Goal: Find contact information: Find contact information

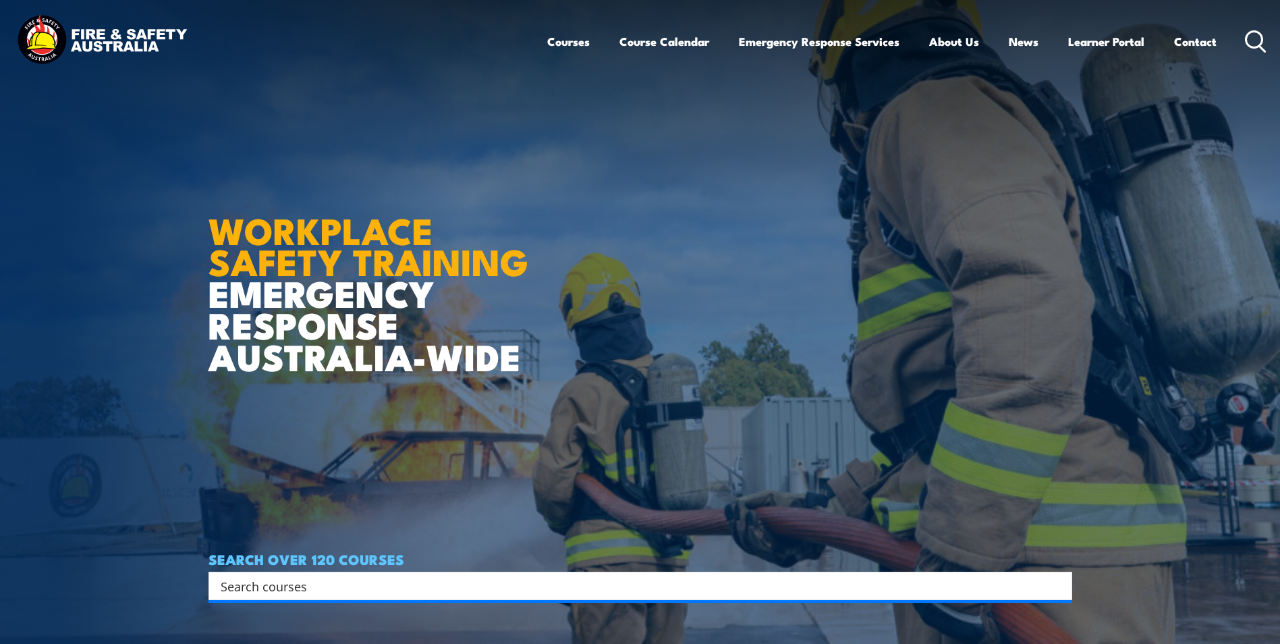
click at [1192, 41] on link "Contact" at bounding box center [1195, 42] width 43 height 36
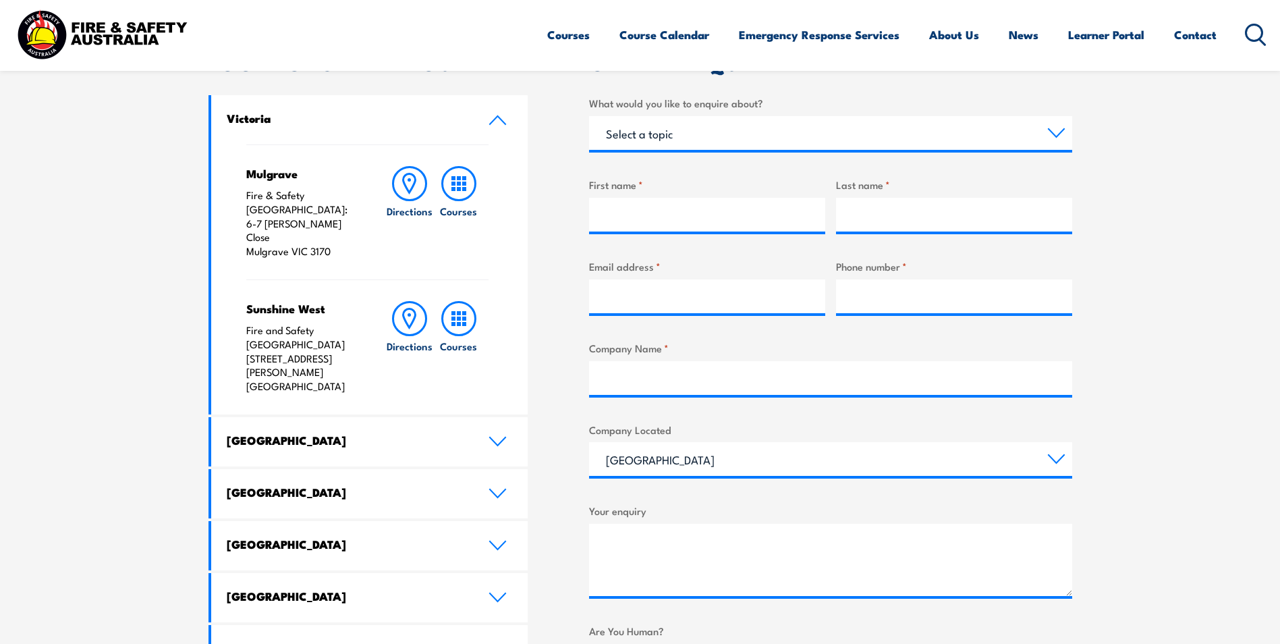
scroll to position [472, 0]
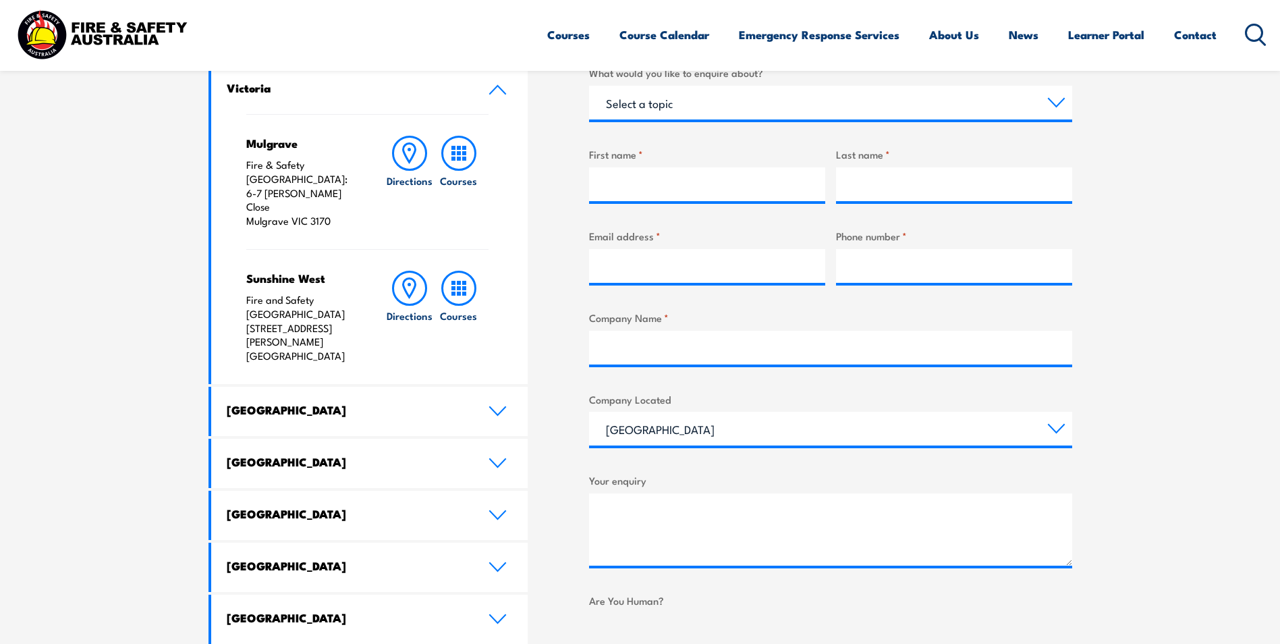
click at [440, 402] on h4 "[GEOGRAPHIC_DATA]" at bounding box center [348, 409] width 242 height 15
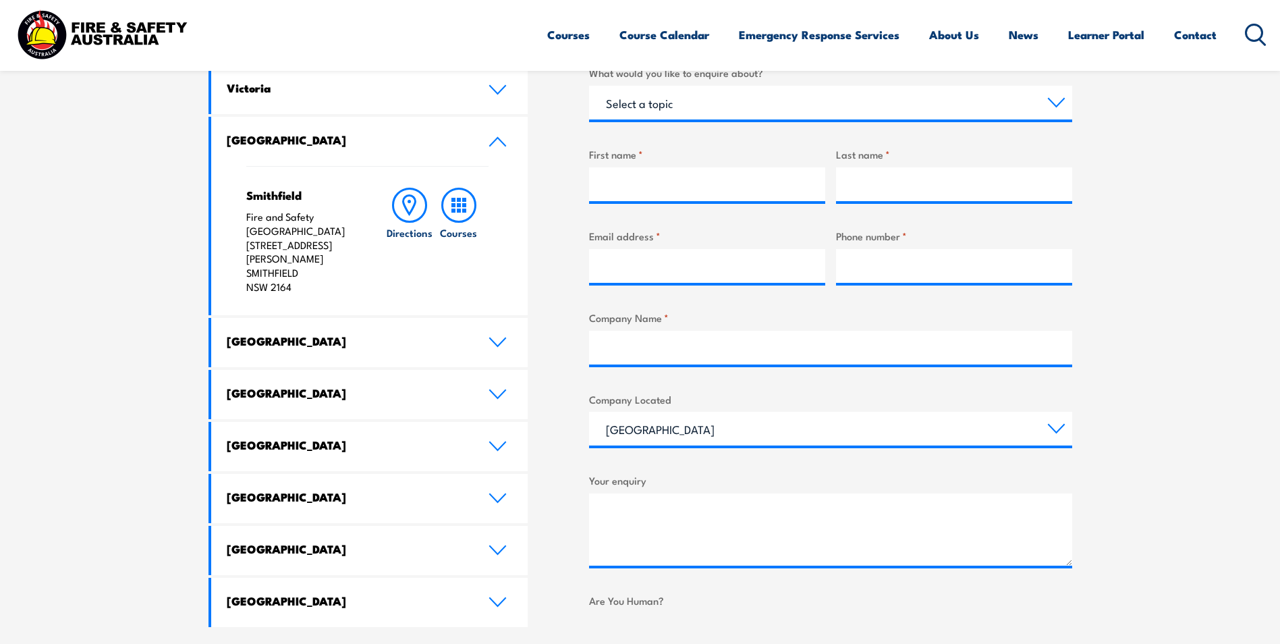
drag, startPoint x: 276, startPoint y: 231, endPoint x: 360, endPoint y: 242, distance: 84.4
click at [360, 242] on div "Smithfield Fire and Safety Australia [STREET_ADDRESS][PERSON_NAME] Directions C…" at bounding box center [367, 240] width 243 height 149
click at [545, 217] on div "LOCATIONS NEAR YOU [GEOGRAPHIC_DATA][PERSON_NAME] Fire & Safety [GEOGRAPHIC_DAT…" at bounding box center [641, 373] width 864 height 702
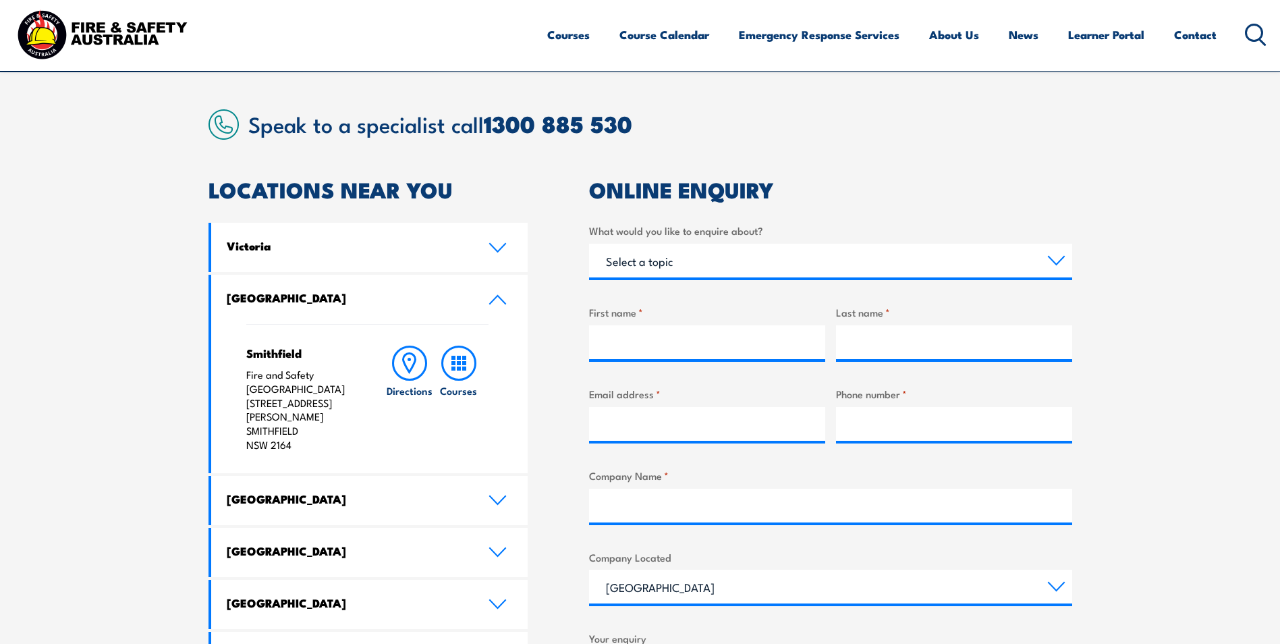
scroll to position [337, 0]
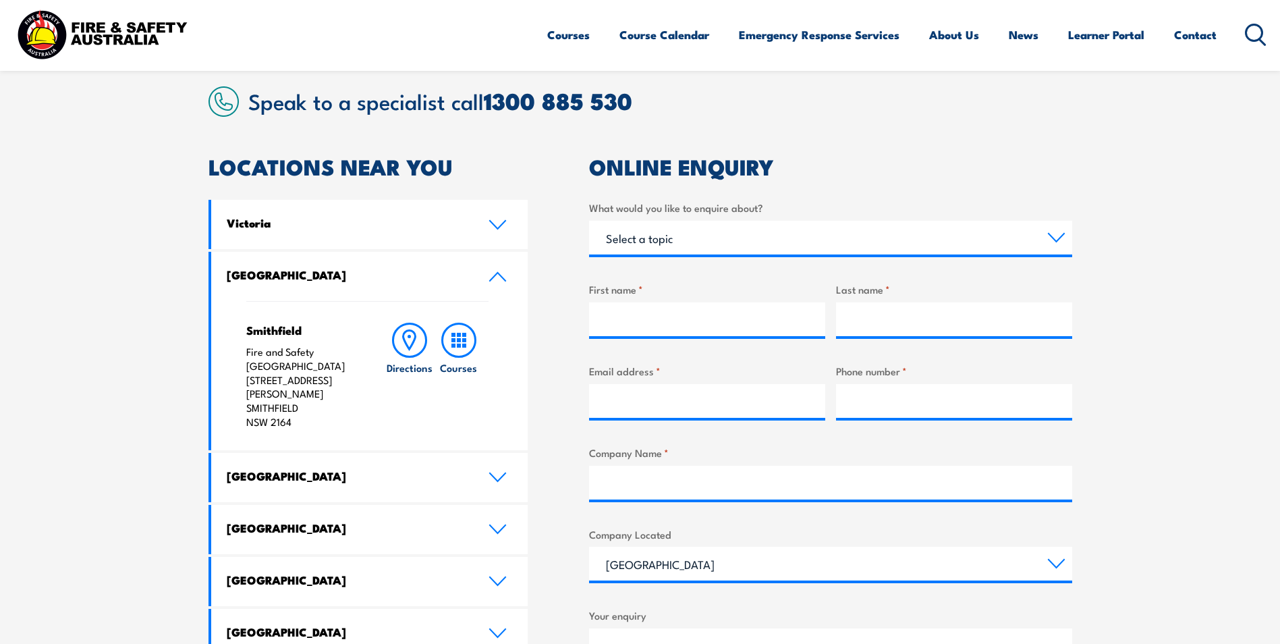
click at [1084, 31] on link "Learner Portal" at bounding box center [1106, 35] width 76 height 36
